Goal: Find specific page/section: Find specific page/section

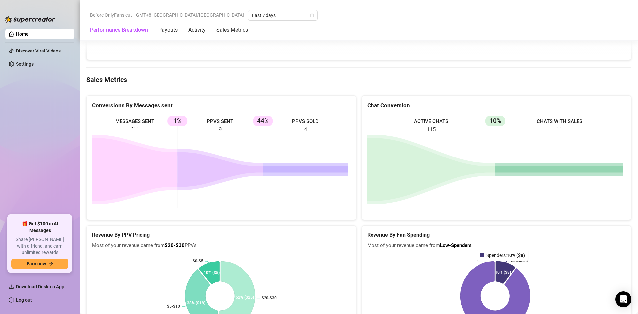
scroll to position [863, 0]
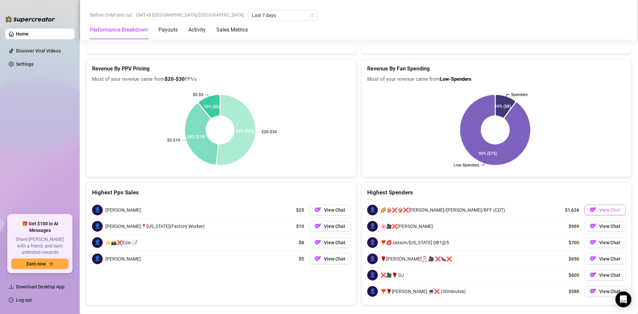
click at [609, 213] on button "View Chat" at bounding box center [604, 210] width 41 height 11
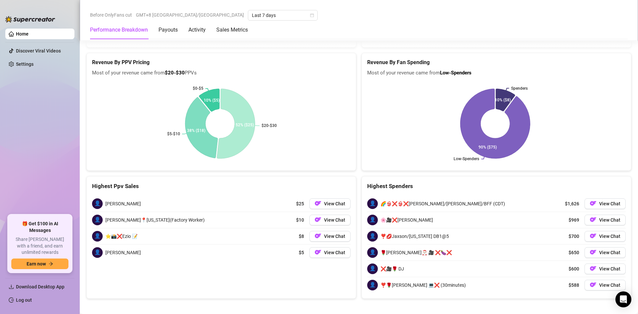
scroll to position [874, 0]
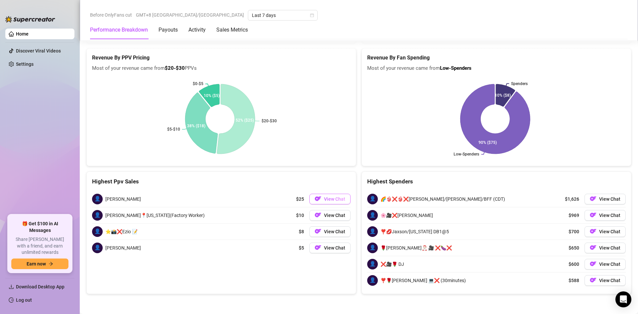
click at [327, 198] on span "View Chat" at bounding box center [334, 198] width 21 height 5
click at [333, 199] on span "View Chat" at bounding box center [334, 198] width 21 height 5
